Goal: Information Seeking & Learning: Learn about a topic

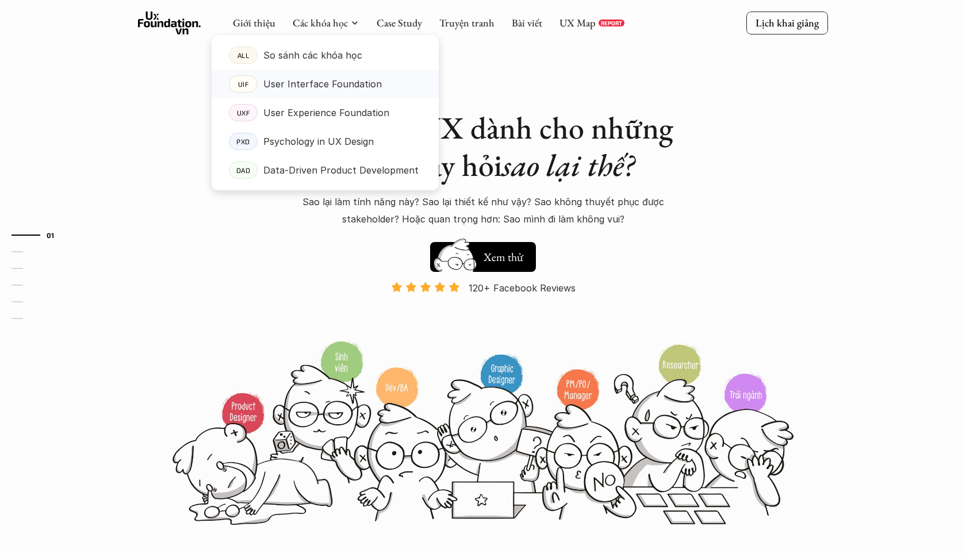
click at [294, 78] on p "User Interface Foundation" at bounding box center [322, 83] width 118 height 17
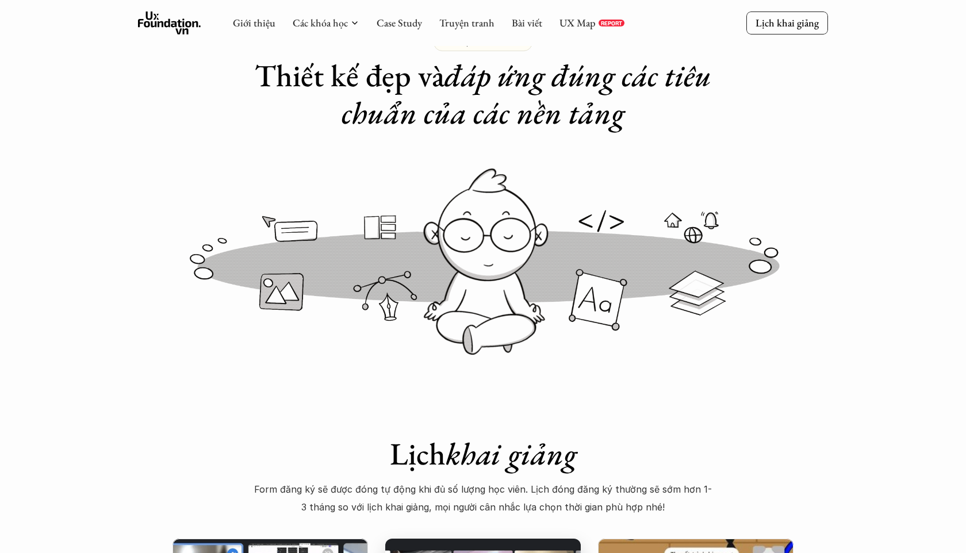
scroll to position [45, 0]
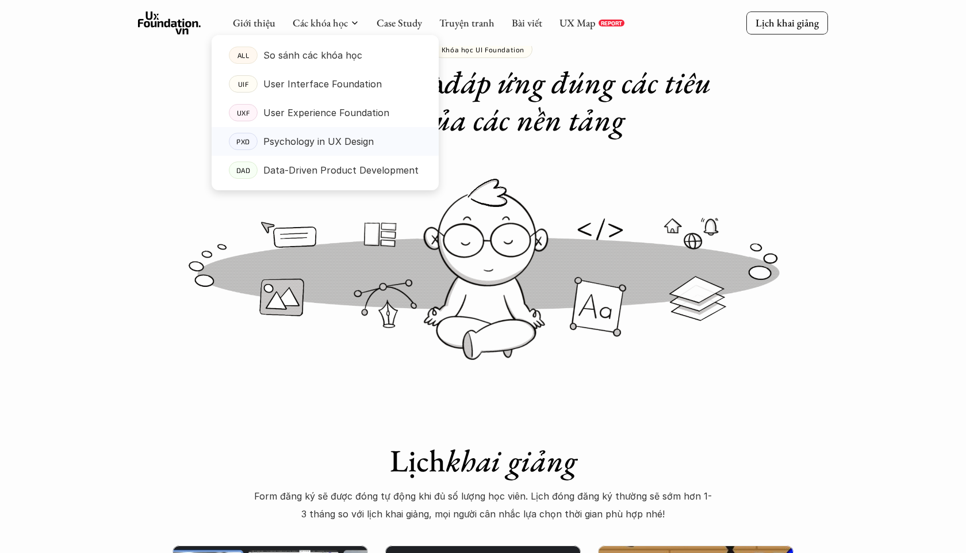
click at [327, 135] on p "Psychology in UX Design" at bounding box center [318, 141] width 110 height 17
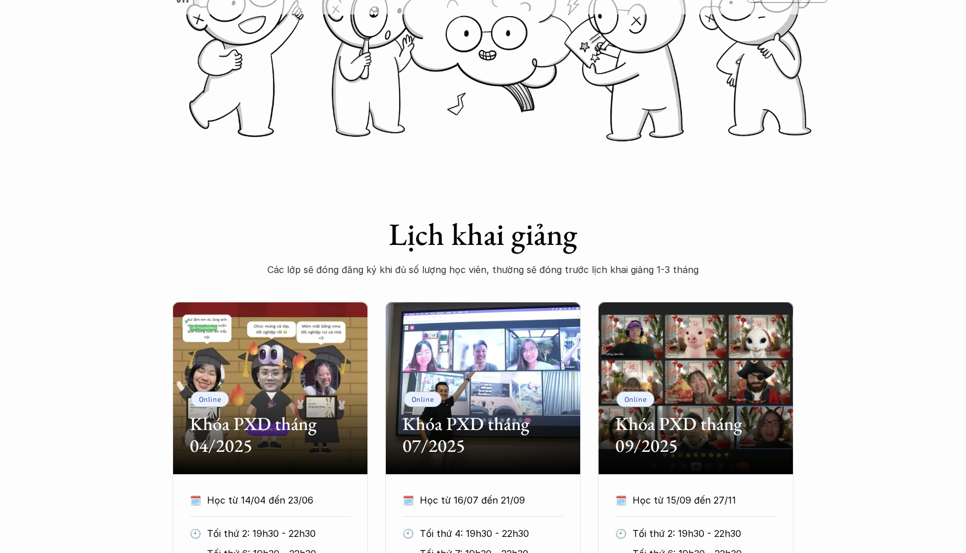
scroll to position [170, 0]
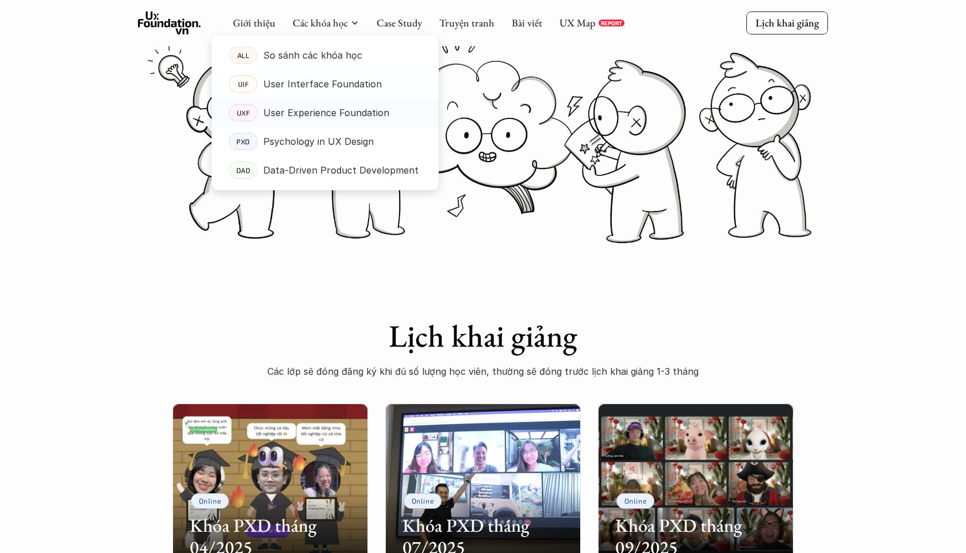
click at [317, 109] on p "User Experience Foundation" at bounding box center [326, 112] width 126 height 17
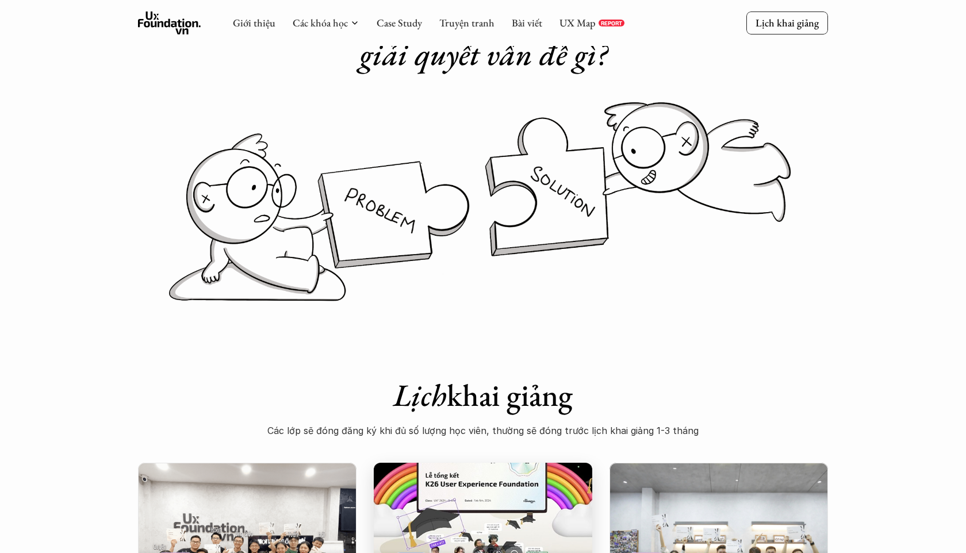
scroll to position [97, 0]
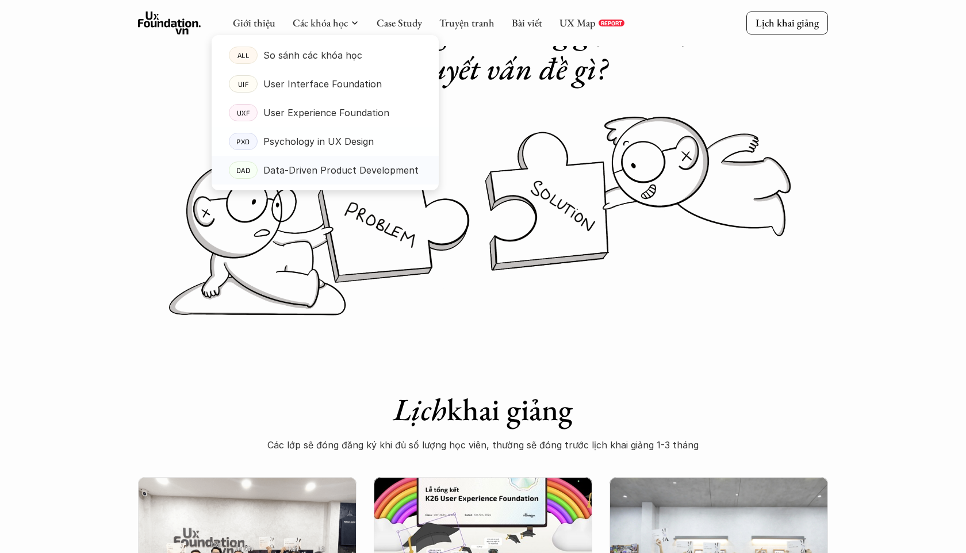
click at [316, 171] on p "Data-Driven Product Development" at bounding box center [340, 170] width 155 height 17
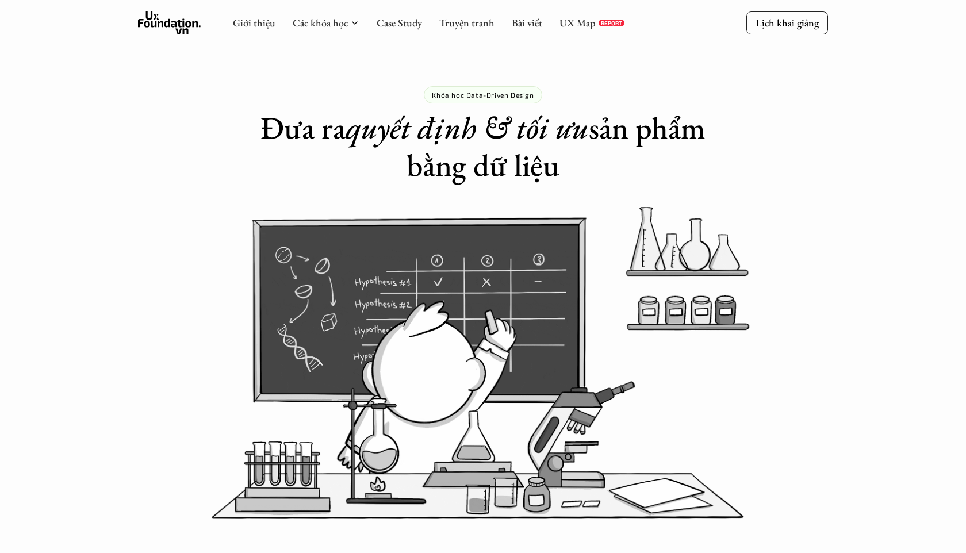
click at [175, 30] on icon at bounding box center [169, 23] width 63 height 23
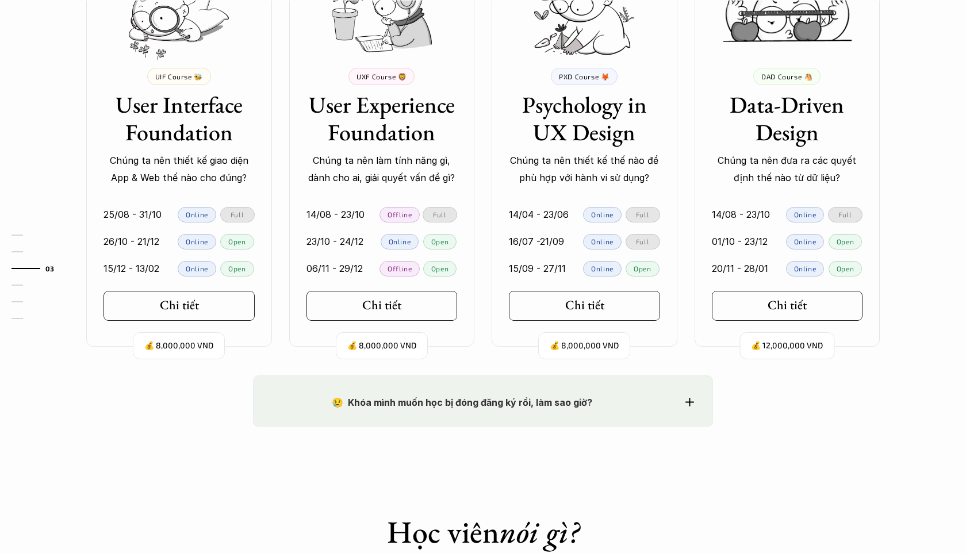
scroll to position [1158, 0]
